Goal: Task Accomplishment & Management: Complete application form

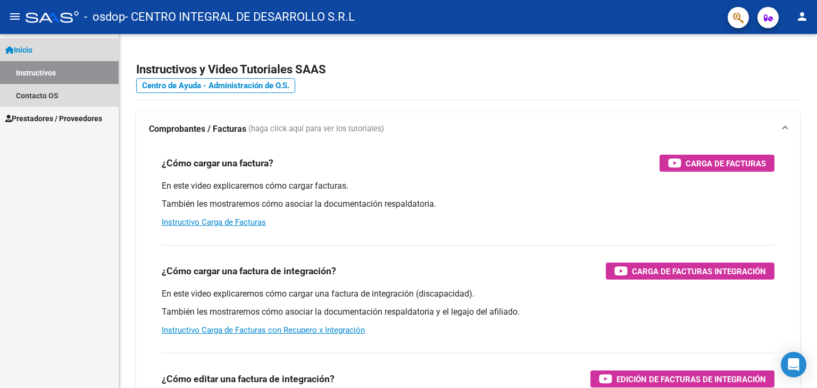
click at [57, 49] on link "Inicio" at bounding box center [59, 49] width 119 height 23
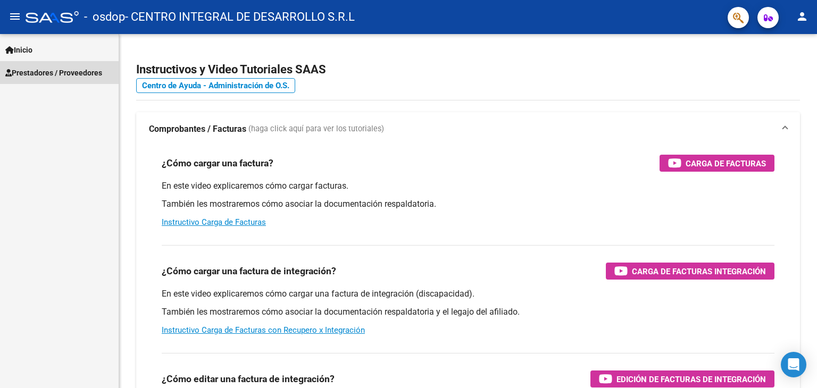
click at [53, 67] on span "Prestadores / Proveedores" at bounding box center [53, 73] width 97 height 12
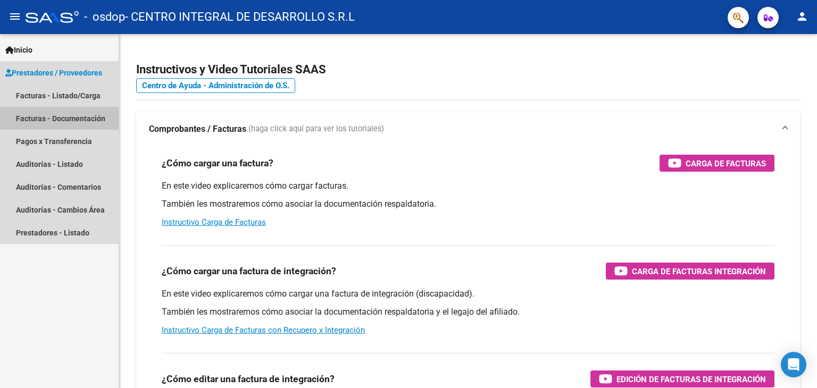
click at [47, 119] on link "Facturas - Documentación" at bounding box center [59, 118] width 119 height 23
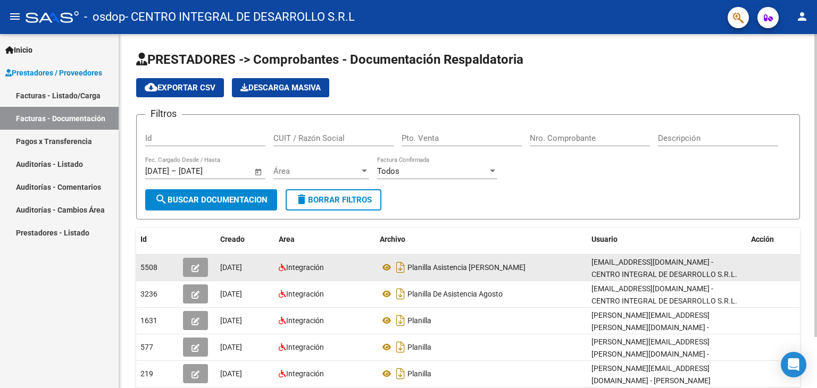
scroll to position [60, 0]
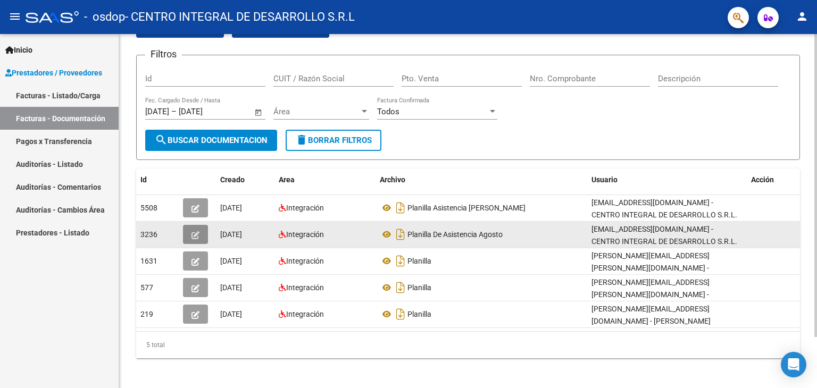
click at [196, 235] on icon "button" at bounding box center [195, 235] width 8 height 8
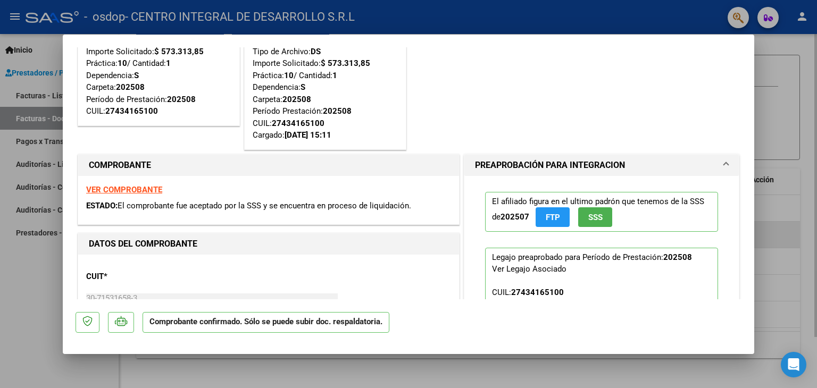
scroll to position [0, 0]
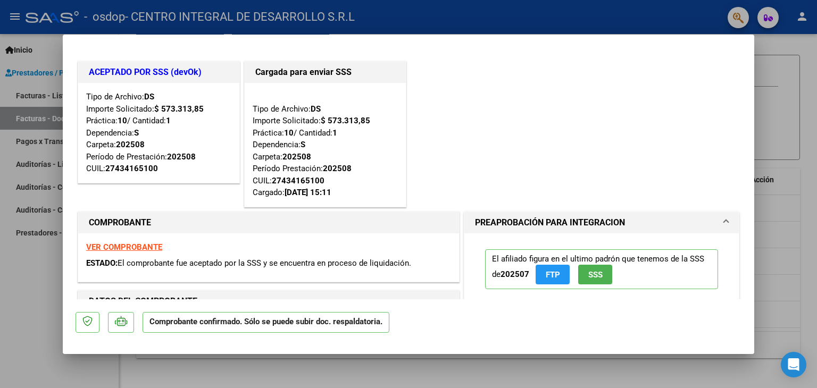
click at [781, 213] on div at bounding box center [408, 194] width 817 height 388
type input "$ 0,00"
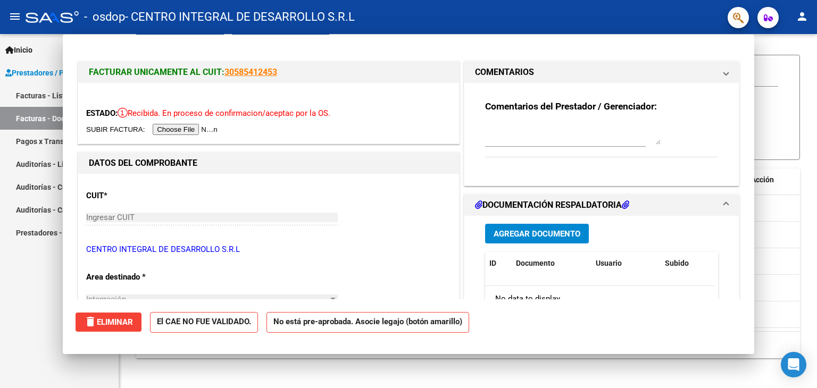
scroll to position [60, 0]
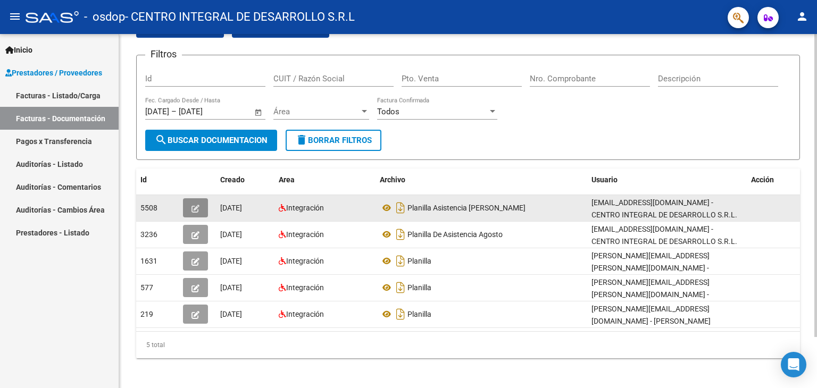
click at [195, 207] on icon "button" at bounding box center [195, 209] width 8 height 8
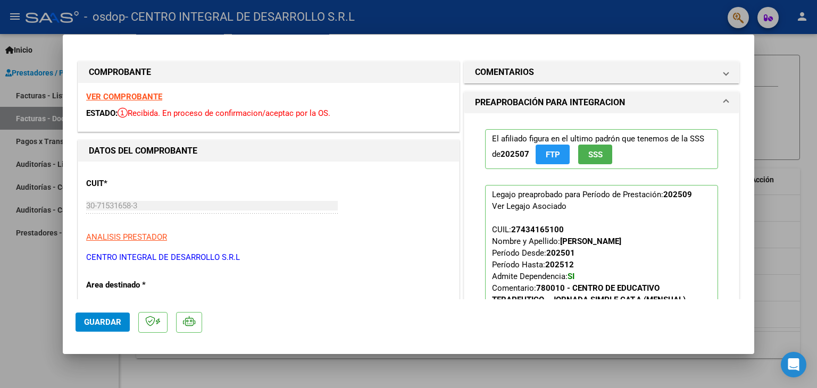
click at [791, 60] on div at bounding box center [408, 194] width 817 height 388
type input "$ 0,00"
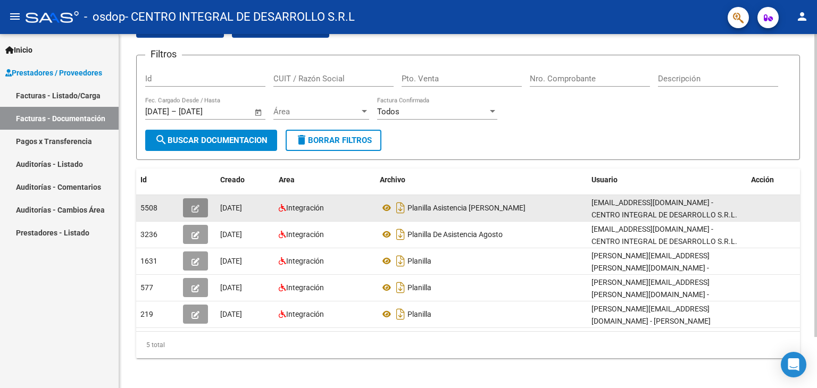
click at [203, 206] on button "button" at bounding box center [195, 207] width 25 height 19
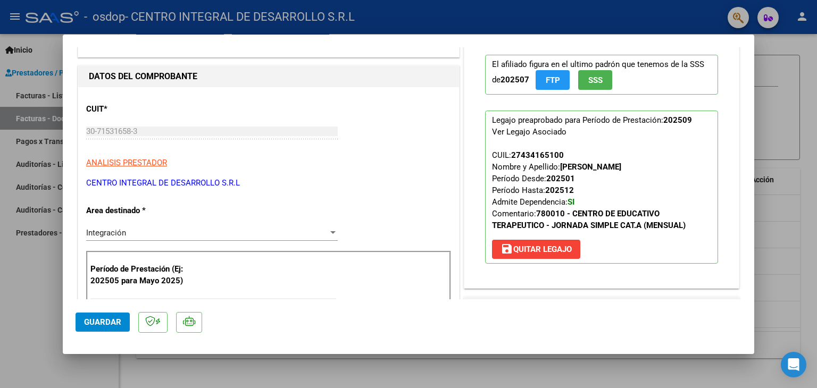
scroll to position [0, 0]
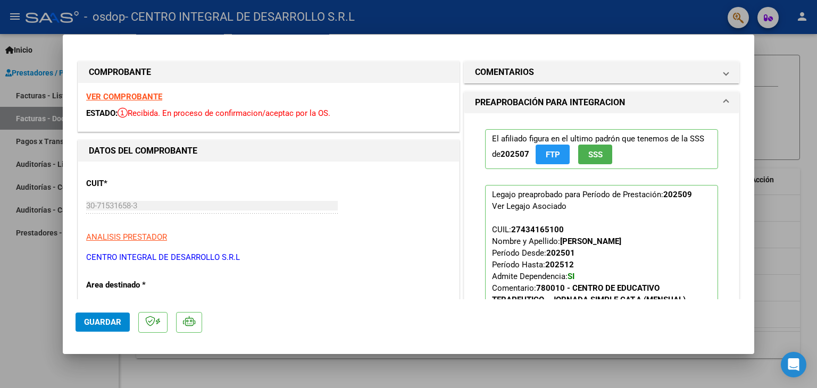
click at [123, 100] on strong "VER COMPROBANTE" at bounding box center [124, 97] width 76 height 10
